Goal: Browse casually

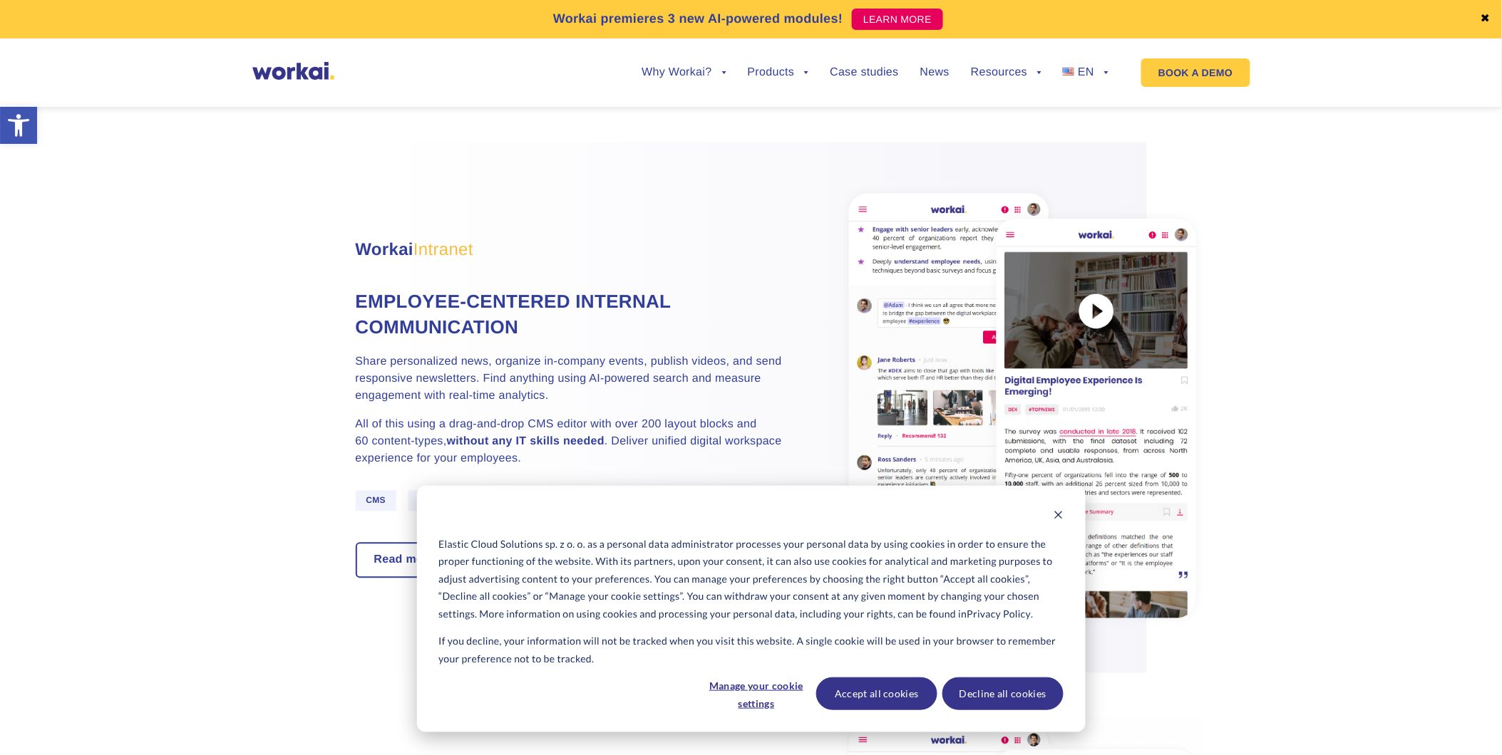
scroll to position [763, 0]
click at [1056, 512] on icon "Dismiss cookie banner" at bounding box center [1058, 515] width 10 height 10
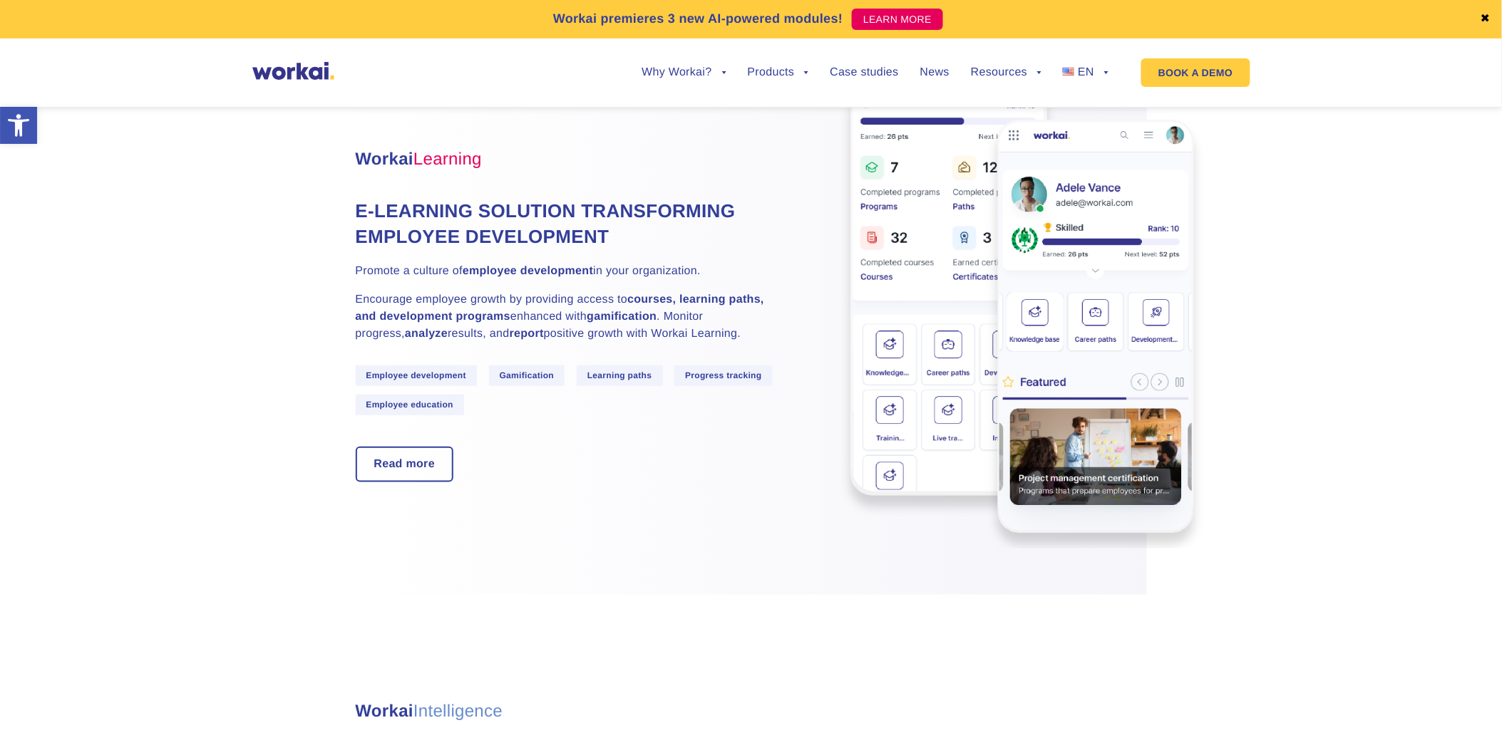
scroll to position [4054, 0]
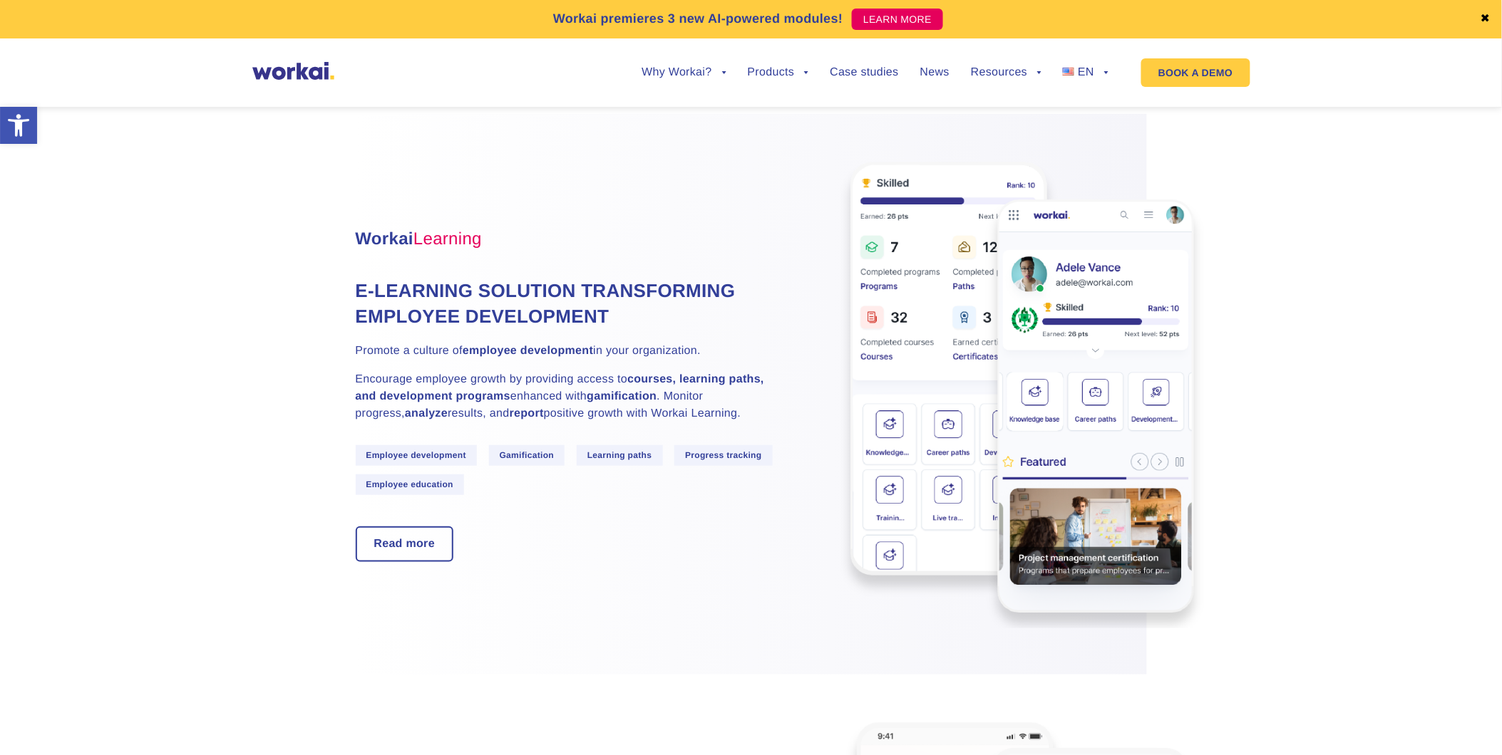
click at [1187, 193] on img at bounding box center [1022, 393] width 364 height 473
drag, startPoint x: 1187, startPoint y: 193, endPoint x: 1166, endPoint y: 468, distance: 275.9
click at [1166, 468] on img at bounding box center [1022, 393] width 364 height 473
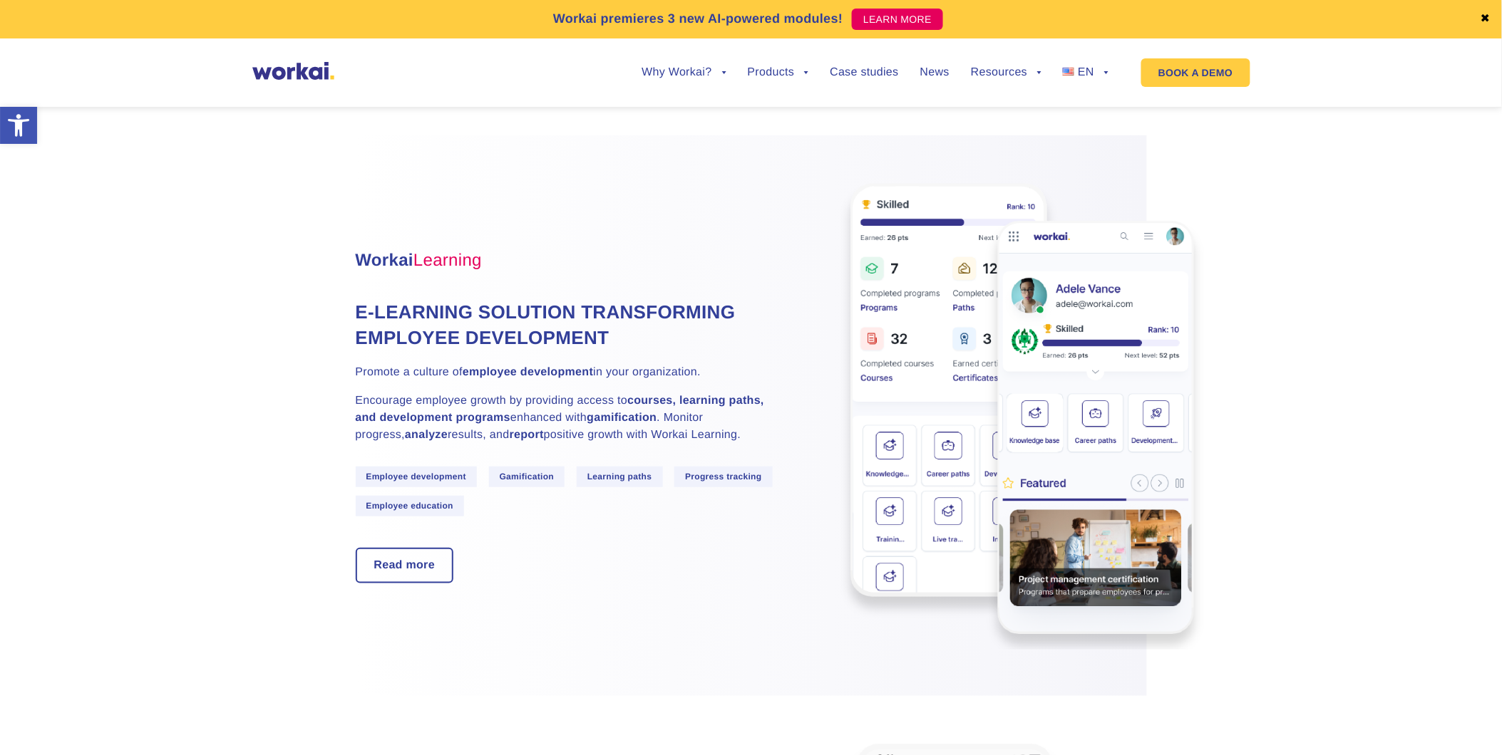
scroll to position [4023, 0]
